Goal: Information Seeking & Learning: Learn about a topic

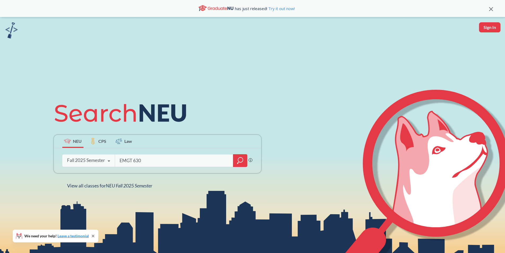
type input "EMGT 6305"
type input "Digital Product Management (CRN 17949)"
click at [241, 161] on icon "magnifying glass" at bounding box center [240, 160] width 6 height 7
